Goal: Information Seeking & Learning: Learn about a topic

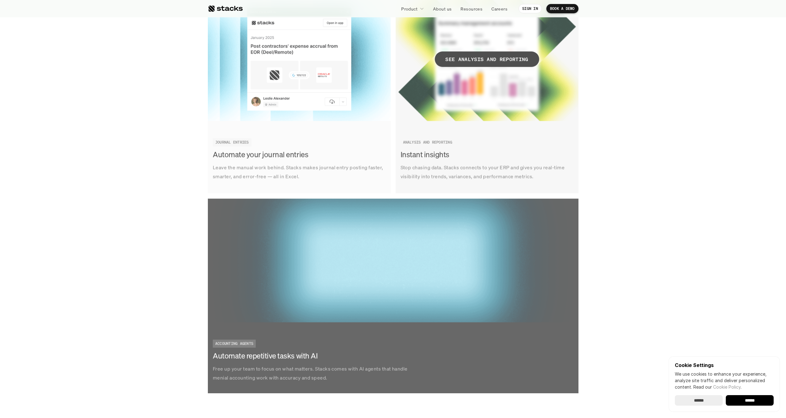
scroll to position [1344, 0]
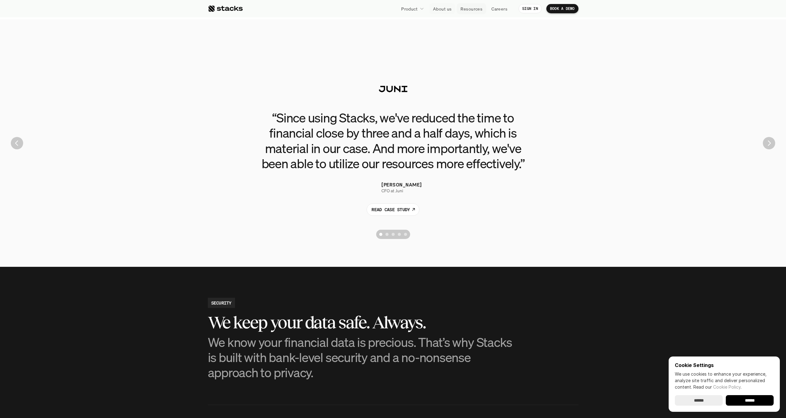
click at [451, 11] on p "About us" at bounding box center [442, 9] width 19 height 6
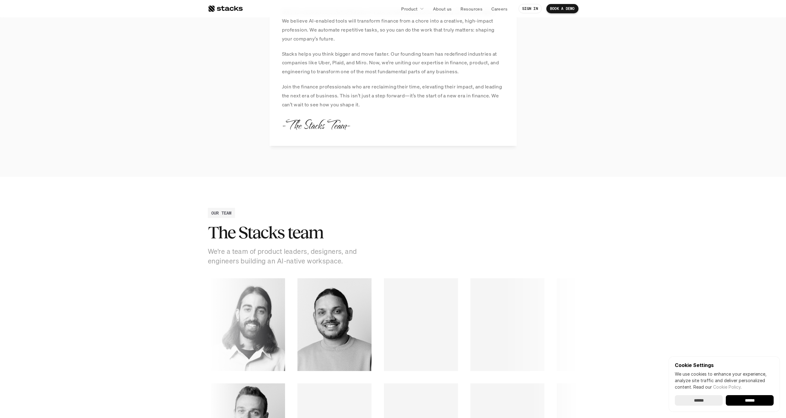
scroll to position [836, 0]
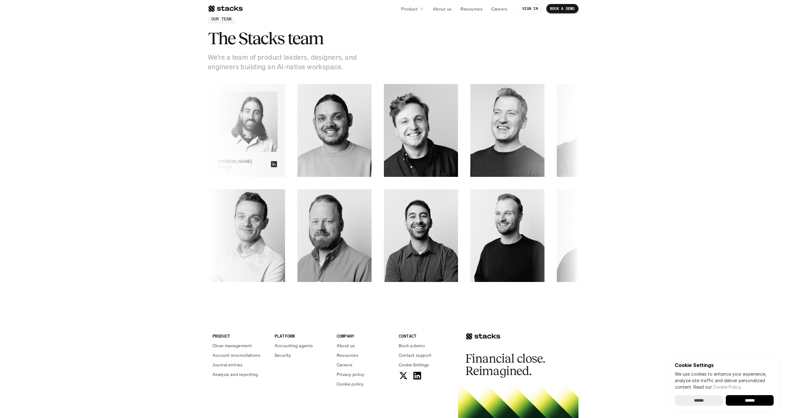
click at [234, 137] on img at bounding box center [227, 121] width 59 height 60
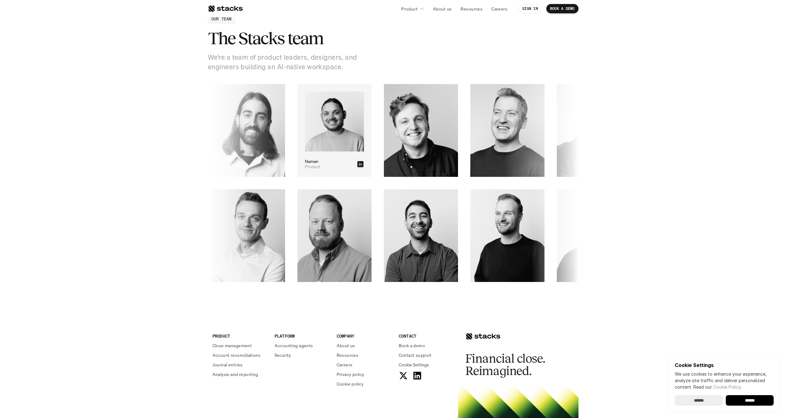
click at [286, 134] on img at bounding box center [310, 121] width 59 height 60
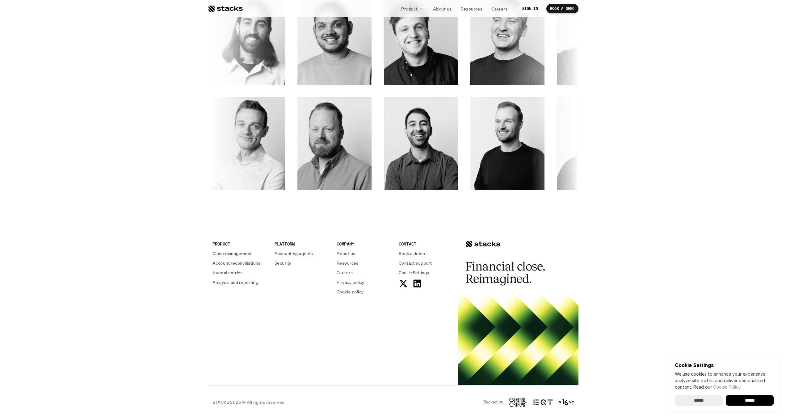
scroll to position [884, 0]
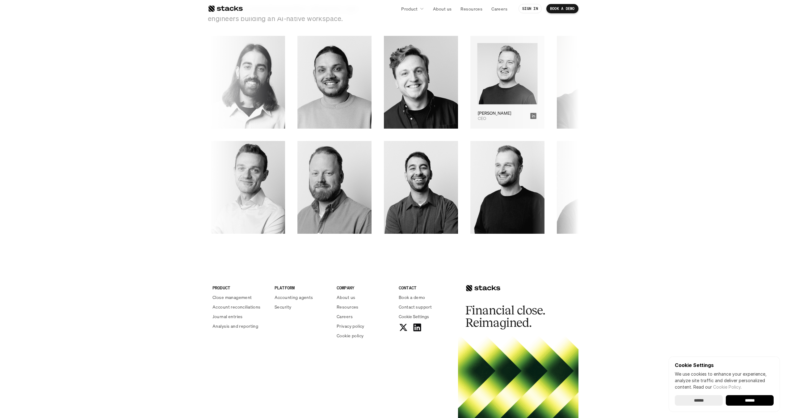
click at [473, 89] on img at bounding box center [503, 73] width 60 height 61
click at [469, 112] on p "[PERSON_NAME]" at bounding box center [485, 113] width 33 height 5
click at [449, 85] on img at bounding box center [478, 73] width 59 height 60
click at [525, 115] on icon at bounding box center [528, 116] width 6 height 6
